Goal: Find specific page/section: Find specific page/section

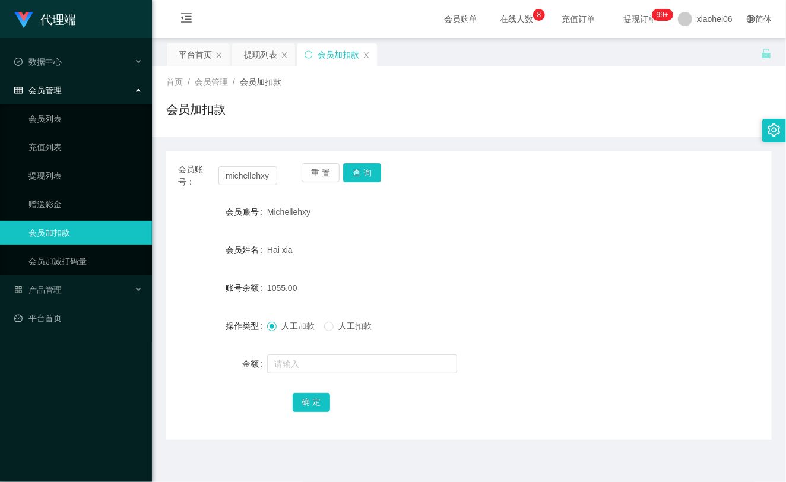
click at [237, 174] on input "michellehxy" at bounding box center [247, 175] width 59 height 19
click at [364, 169] on button "查 询" at bounding box center [362, 172] width 38 height 19
click at [364, 169] on div "重 置 查 询" at bounding box center [350, 175] width 99 height 25
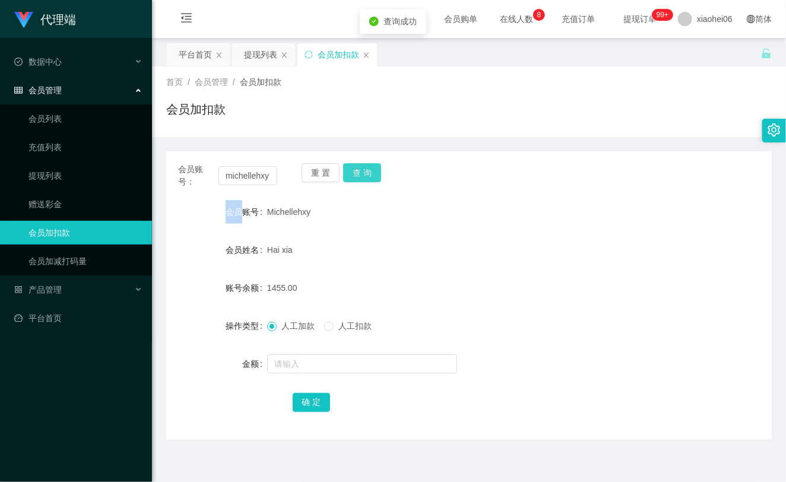
click at [364, 169] on button "查 询" at bounding box center [362, 172] width 38 height 19
click at [364, 169] on div "重 置 查 询" at bounding box center [350, 175] width 99 height 25
click at [384, 226] on form "会员账号 Michellehxy 会员姓名 Hai xia 账号余额 1455.00 操作类型 人工加款 人工扣款 金额 确 定" at bounding box center [468, 307] width 605 height 214
click at [75, 178] on link "提现列表" at bounding box center [85, 176] width 114 height 24
